Goal: Information Seeking & Learning: Learn about a topic

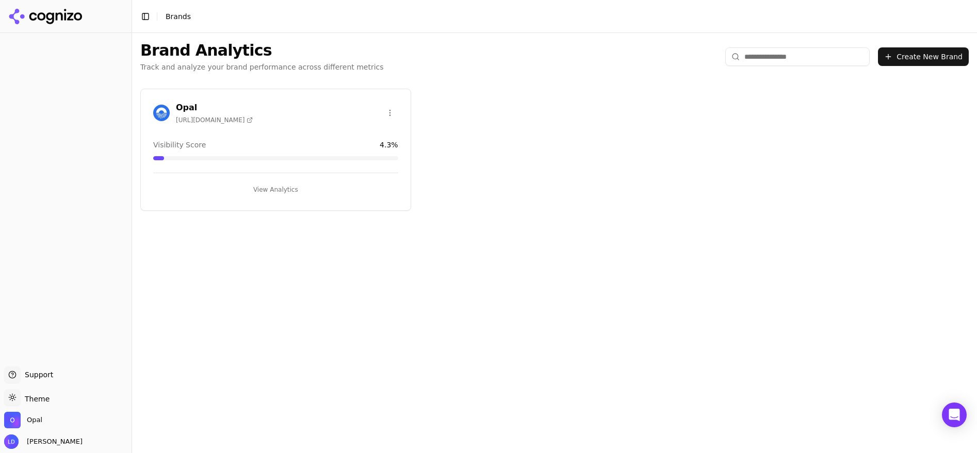
click at [290, 190] on button "View Analytics" at bounding box center [275, 190] width 245 height 17
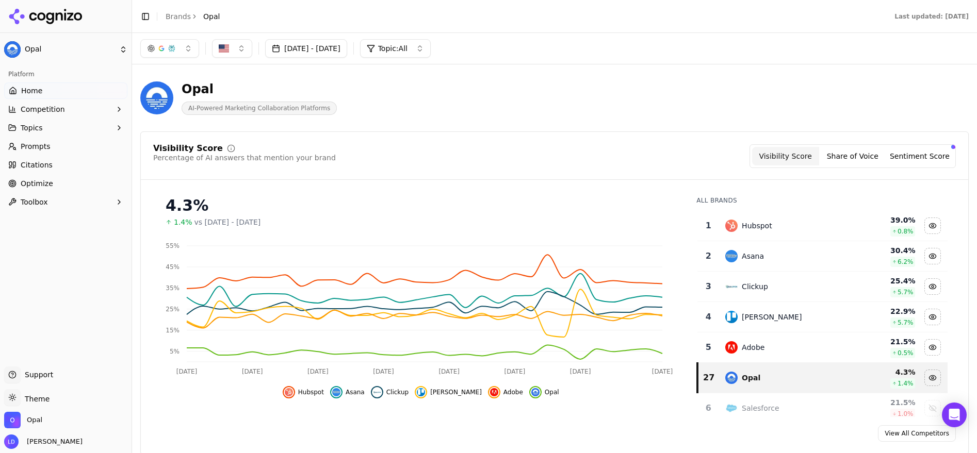
click at [29, 147] on span "Prompts" at bounding box center [36, 146] width 30 height 10
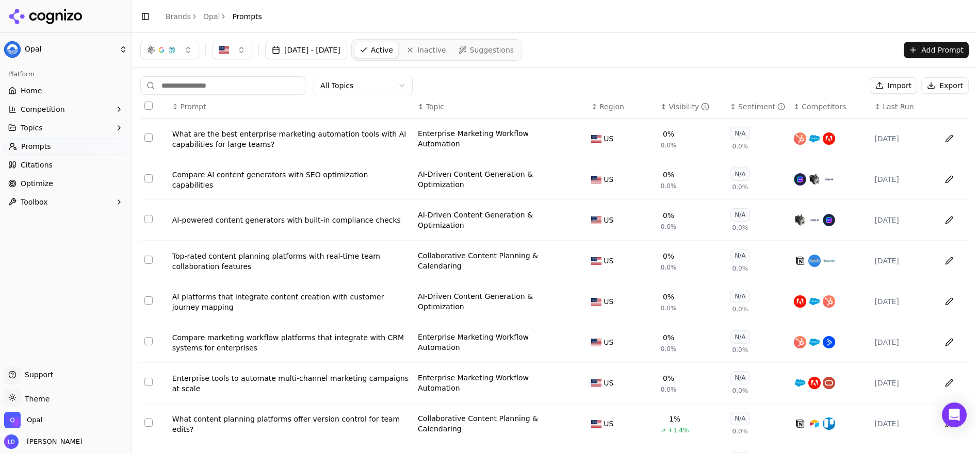
click at [46, 184] on span "Optimize" at bounding box center [37, 183] width 32 height 10
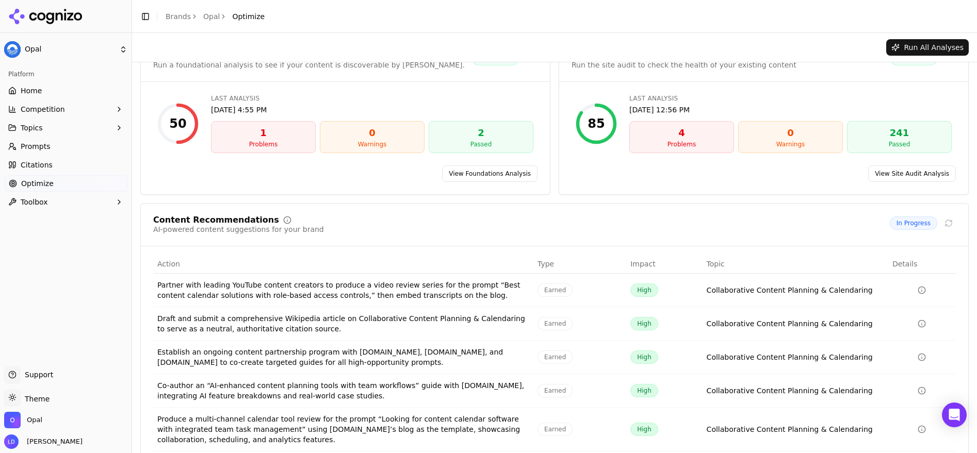
scroll to position [76, 0]
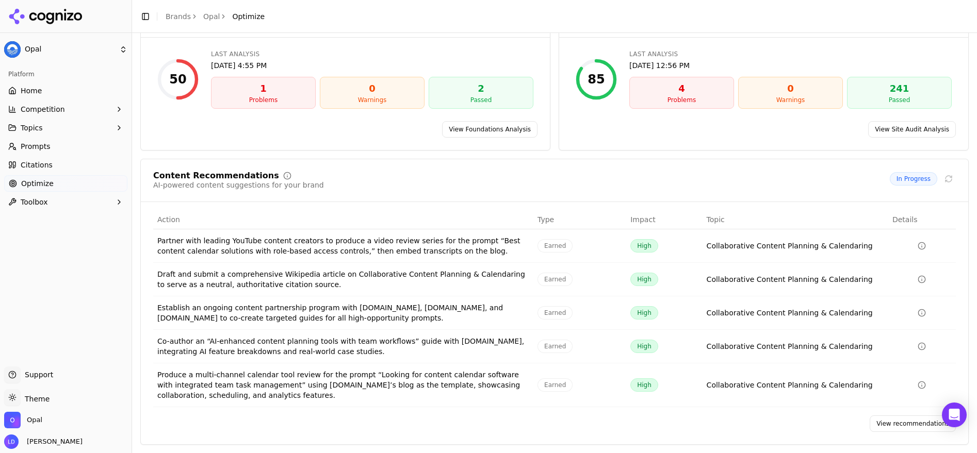
click at [893, 421] on link "View recommendations" at bounding box center [912, 424] width 86 height 17
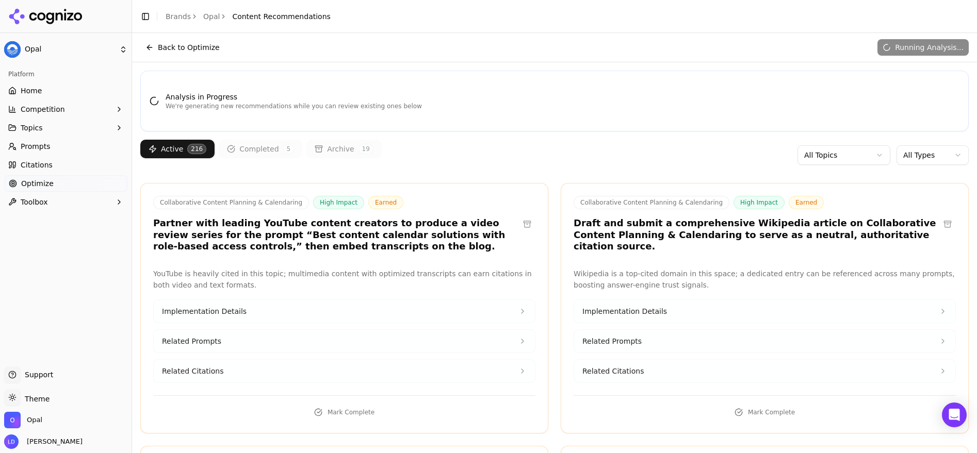
click at [522, 226] on button at bounding box center [527, 224] width 17 height 17
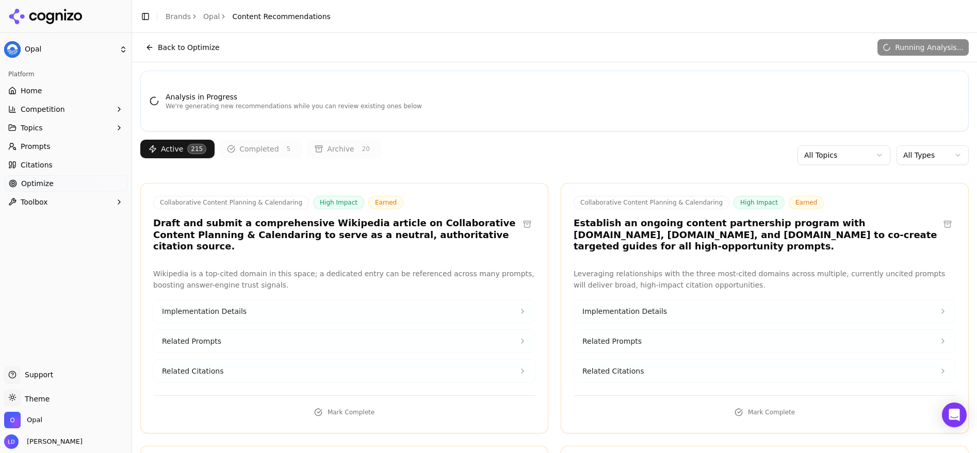
click at [521, 226] on div "Collaborative Content Planning & Calendaring High Impact Earned Draft and submi…" at bounding box center [344, 224] width 382 height 57
click at [511, 236] on h3 "Draft and submit a comprehensive Wikipedia article on Collaborative Content Pla…" at bounding box center [336, 235] width 366 height 35
click at [520, 219] on button at bounding box center [527, 224] width 17 height 17
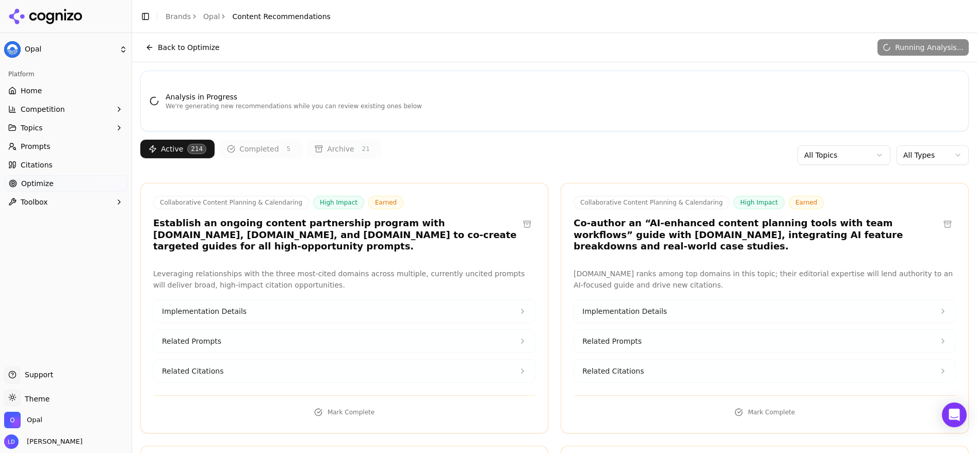
click at [519, 219] on button at bounding box center [527, 224] width 17 height 17
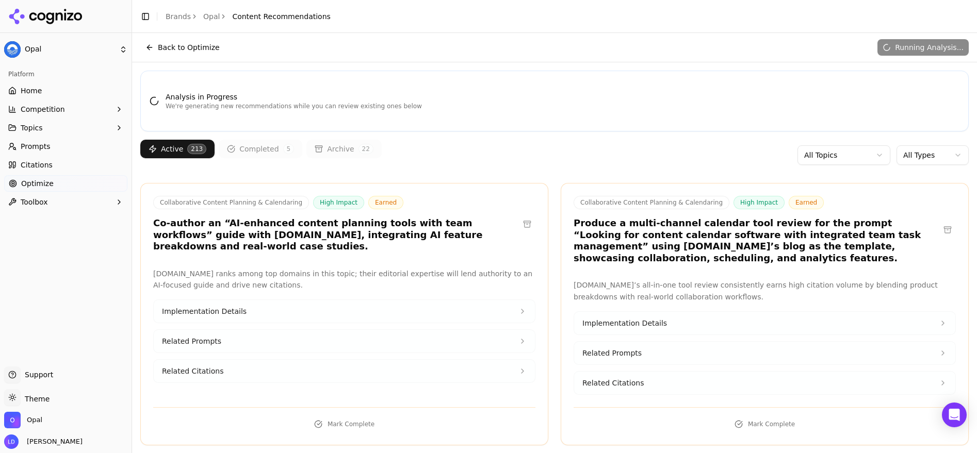
click at [519, 219] on button at bounding box center [527, 224] width 17 height 17
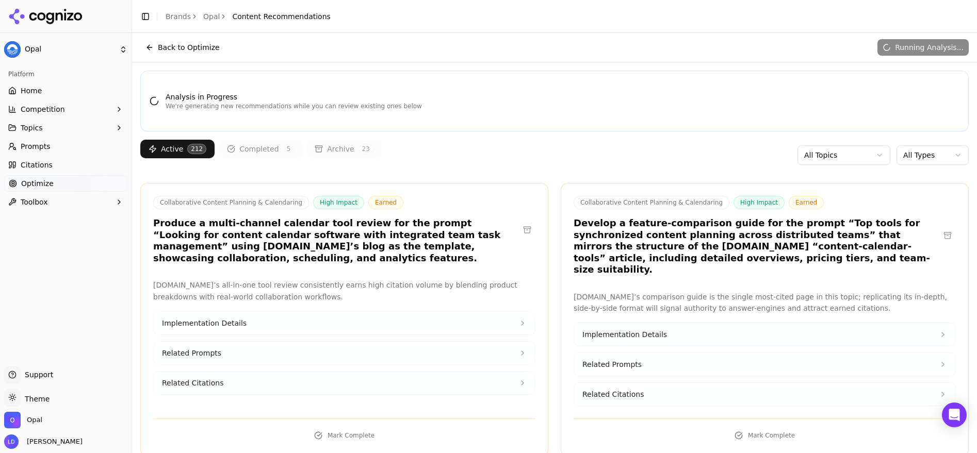
click at [519, 222] on button at bounding box center [527, 230] width 17 height 17
click at [899, 157] on html "Opal Platform Home Competition Topics Prompts Citations Optimize Toolbox Suppor…" at bounding box center [488, 226] width 977 height 453
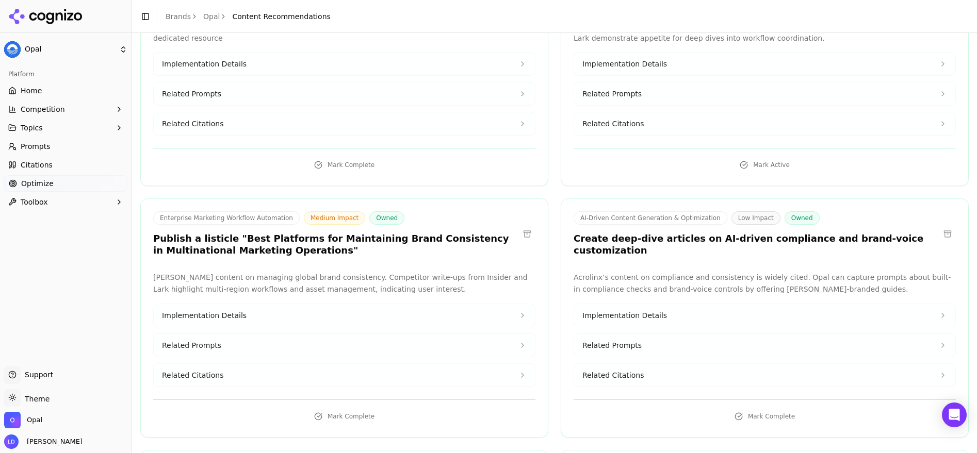
scroll to position [1282, 0]
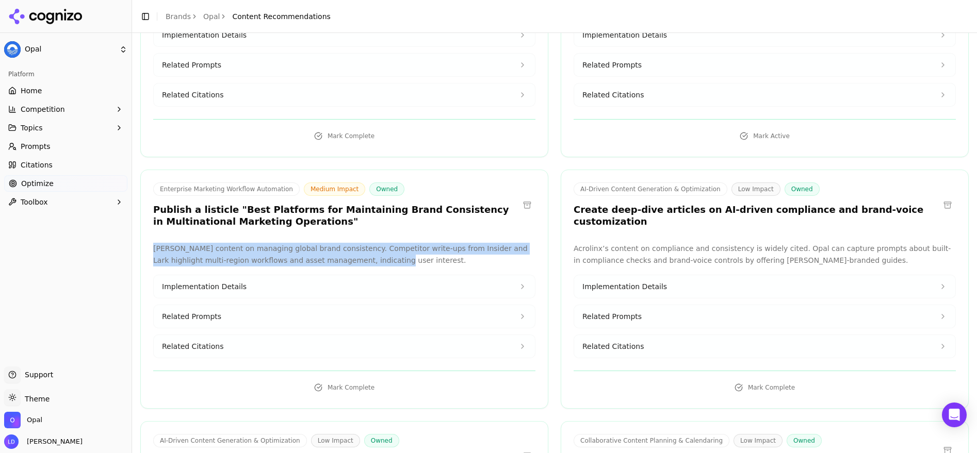
drag, startPoint x: 356, startPoint y: 260, endPoint x: 332, endPoint y: 227, distance: 40.9
click at [331, 227] on div "Enterprise Marketing Workflow Automation Medium Impact Owned Publish a listicle…" at bounding box center [344, 289] width 408 height 239
click at [324, 246] on p "[PERSON_NAME] content on managing global brand consistency. Competitor write-up…" at bounding box center [344, 255] width 382 height 24
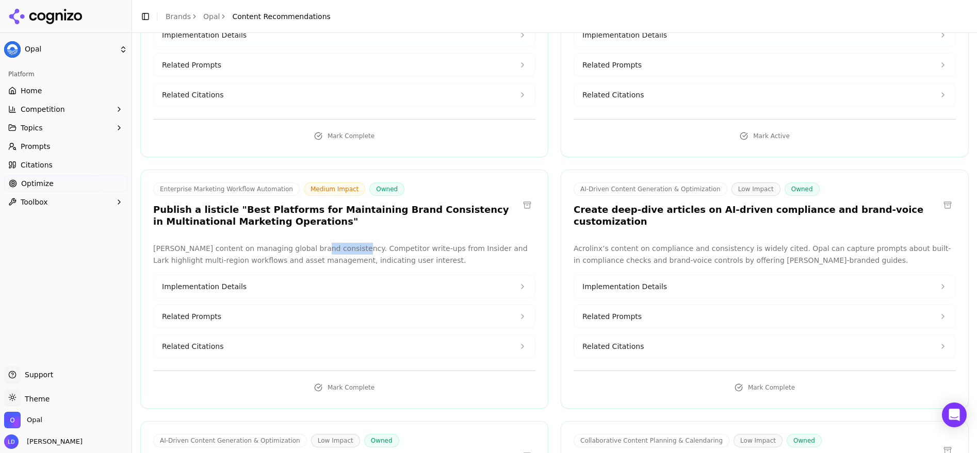
click at [324, 246] on p "[PERSON_NAME] content on managing global brand consistency. Competitor write-up…" at bounding box center [344, 255] width 382 height 24
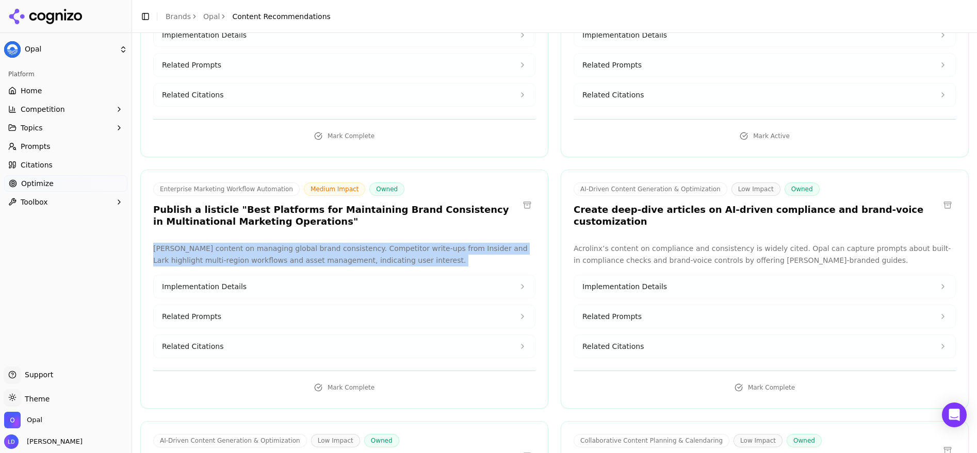
click at [324, 246] on p "[PERSON_NAME] content on managing global brand consistency. Competitor write-up…" at bounding box center [344, 255] width 382 height 24
click at [372, 261] on p "[PERSON_NAME] content on managing global brand consistency. Competitor write-up…" at bounding box center [344, 255] width 382 height 24
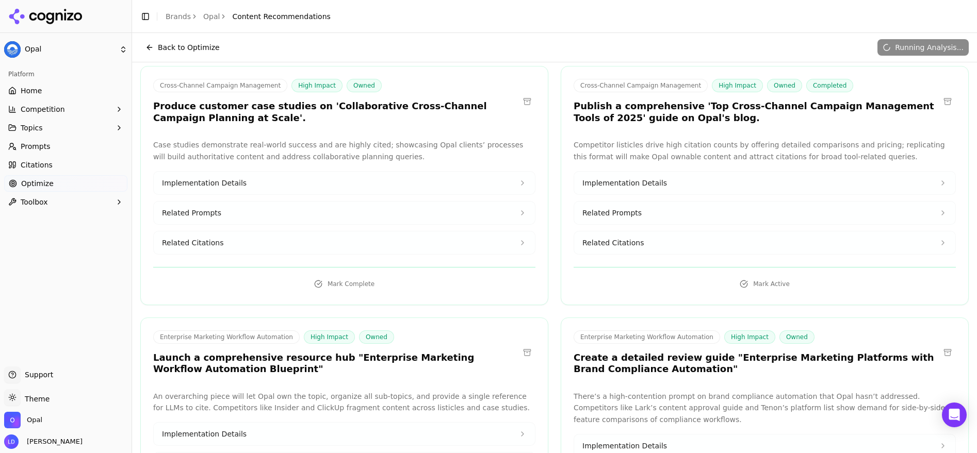
scroll to position [0, 0]
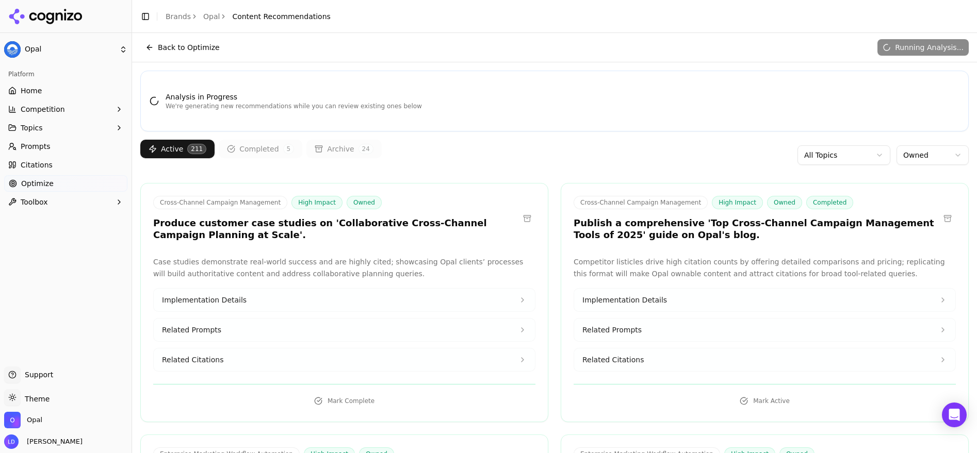
click at [239, 237] on h3 "Produce customer case studies on 'Collaborative Cross-Channel Campaign Planning…" at bounding box center [336, 229] width 366 height 23
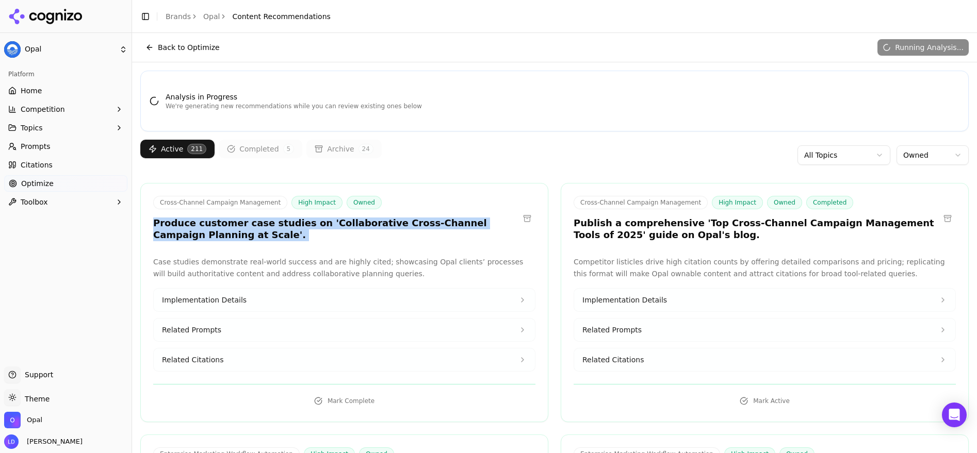
click at [238, 237] on h3 "Produce customer case studies on 'Collaborative Cross-Channel Campaign Planning…" at bounding box center [336, 229] width 366 height 23
click at [249, 236] on h3 "Produce customer case studies on 'Collaborative Cross-Channel Campaign Planning…" at bounding box center [336, 229] width 366 height 23
